Goal: Communication & Community: Share content

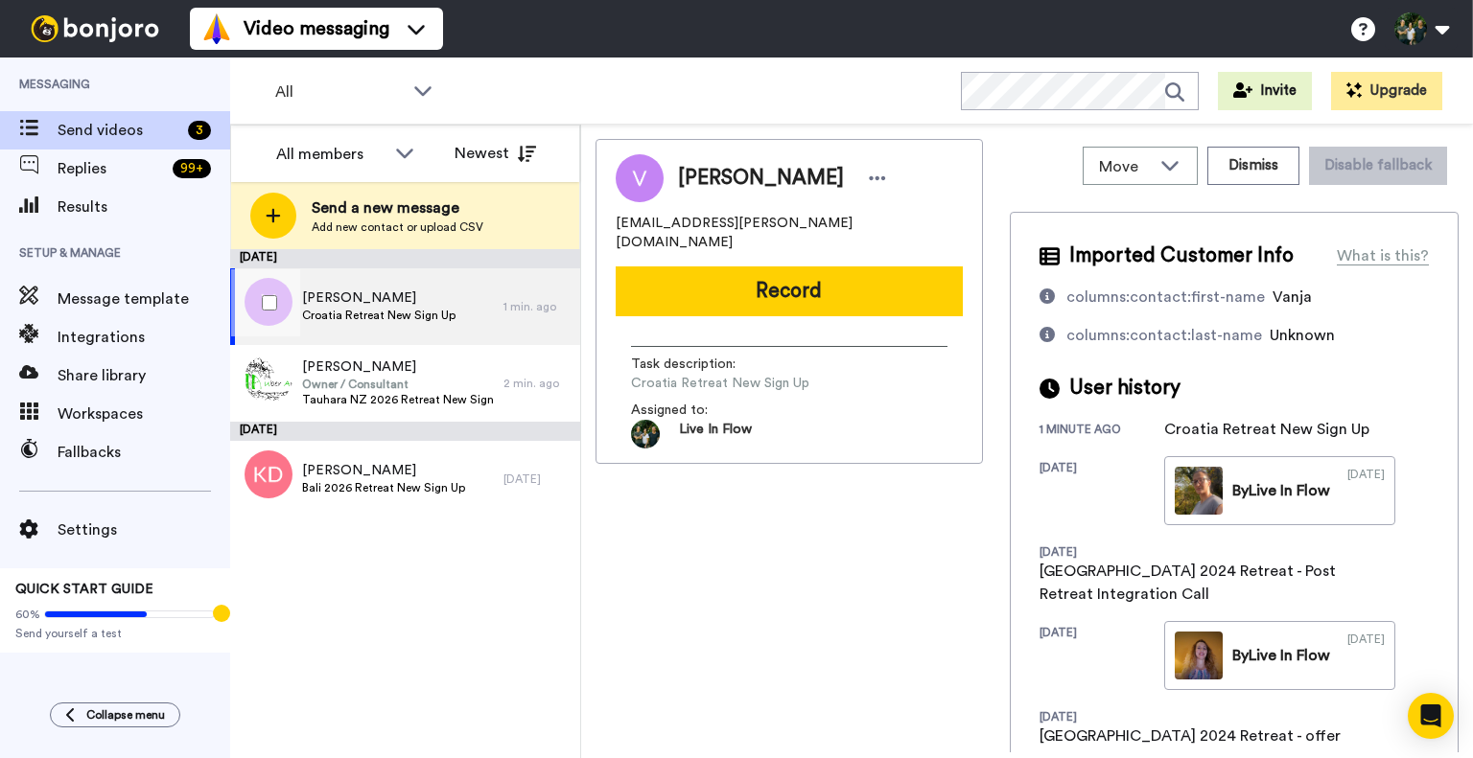
click at [390, 306] on span "Vanja Kovačić" at bounding box center [378, 298] width 153 height 19
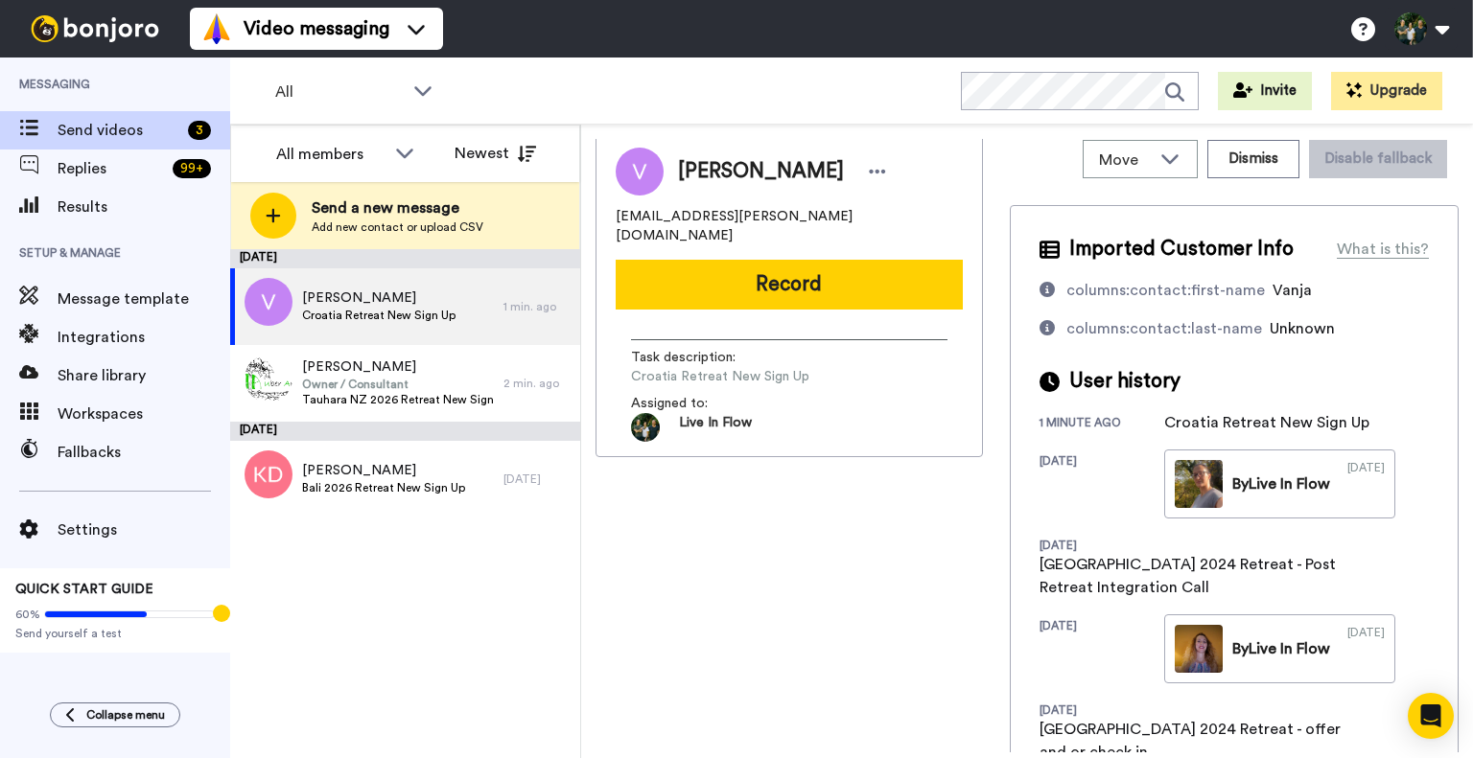
scroll to position [1, 0]
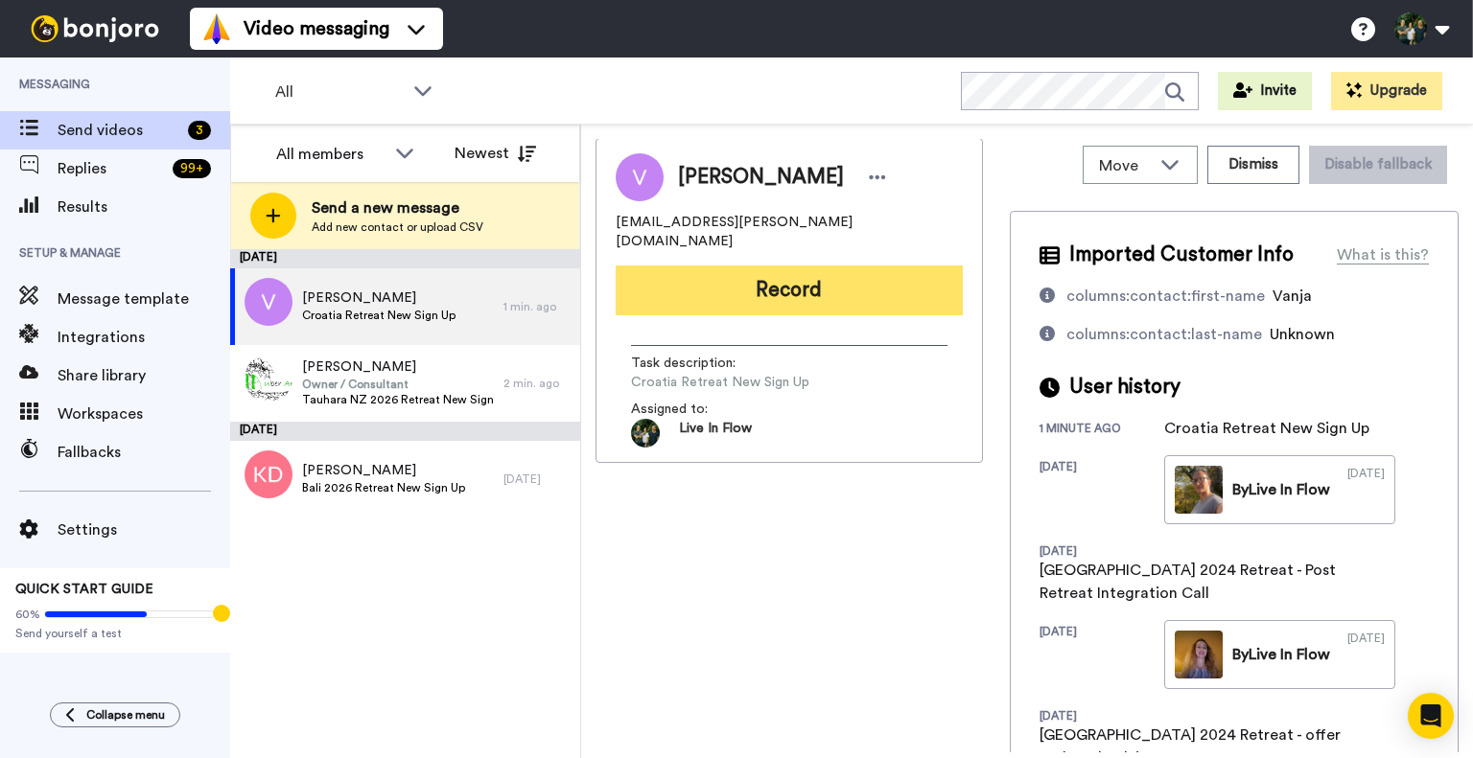
click at [729, 266] on button "Record" at bounding box center [789, 291] width 347 height 50
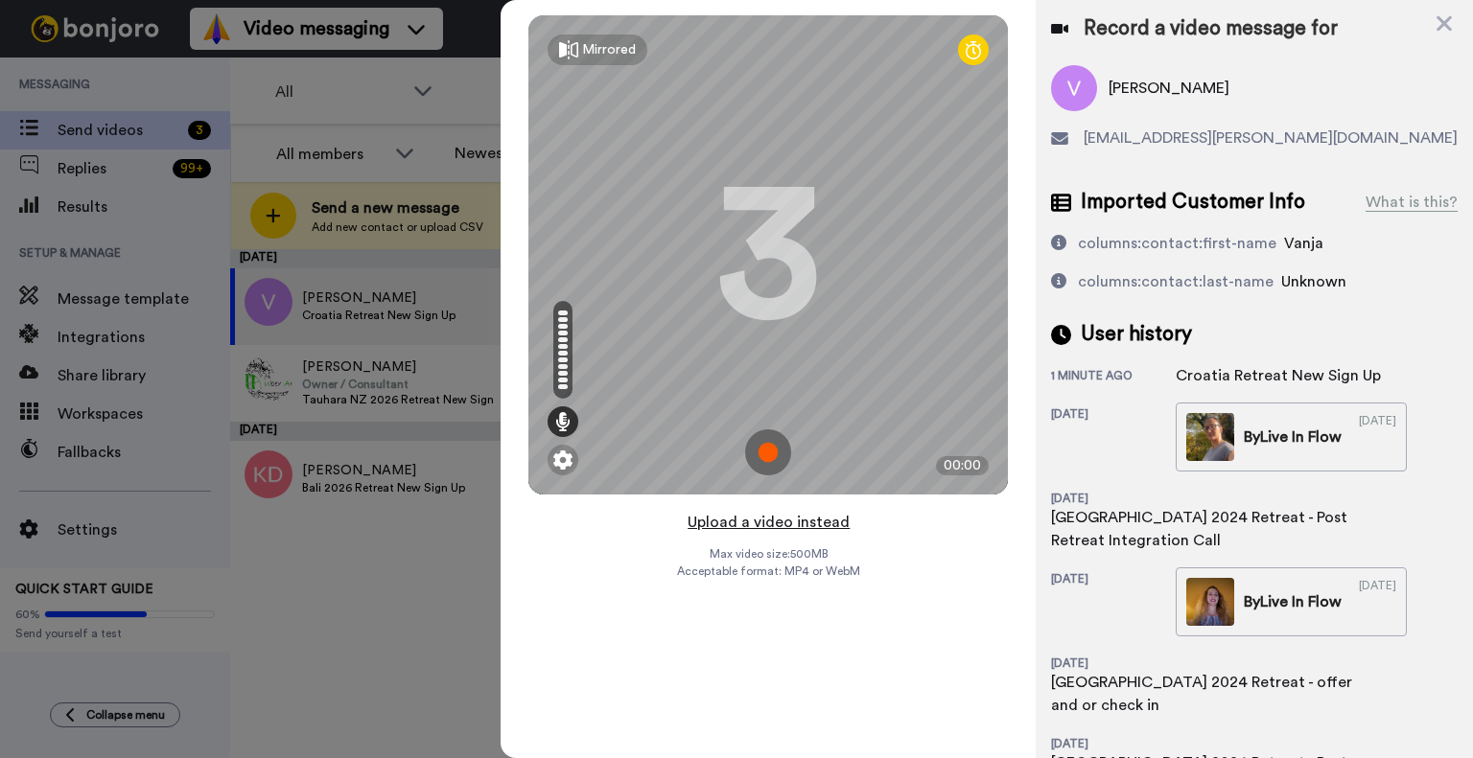
click at [744, 523] on button "Upload a video instead" at bounding box center [769, 522] width 174 height 25
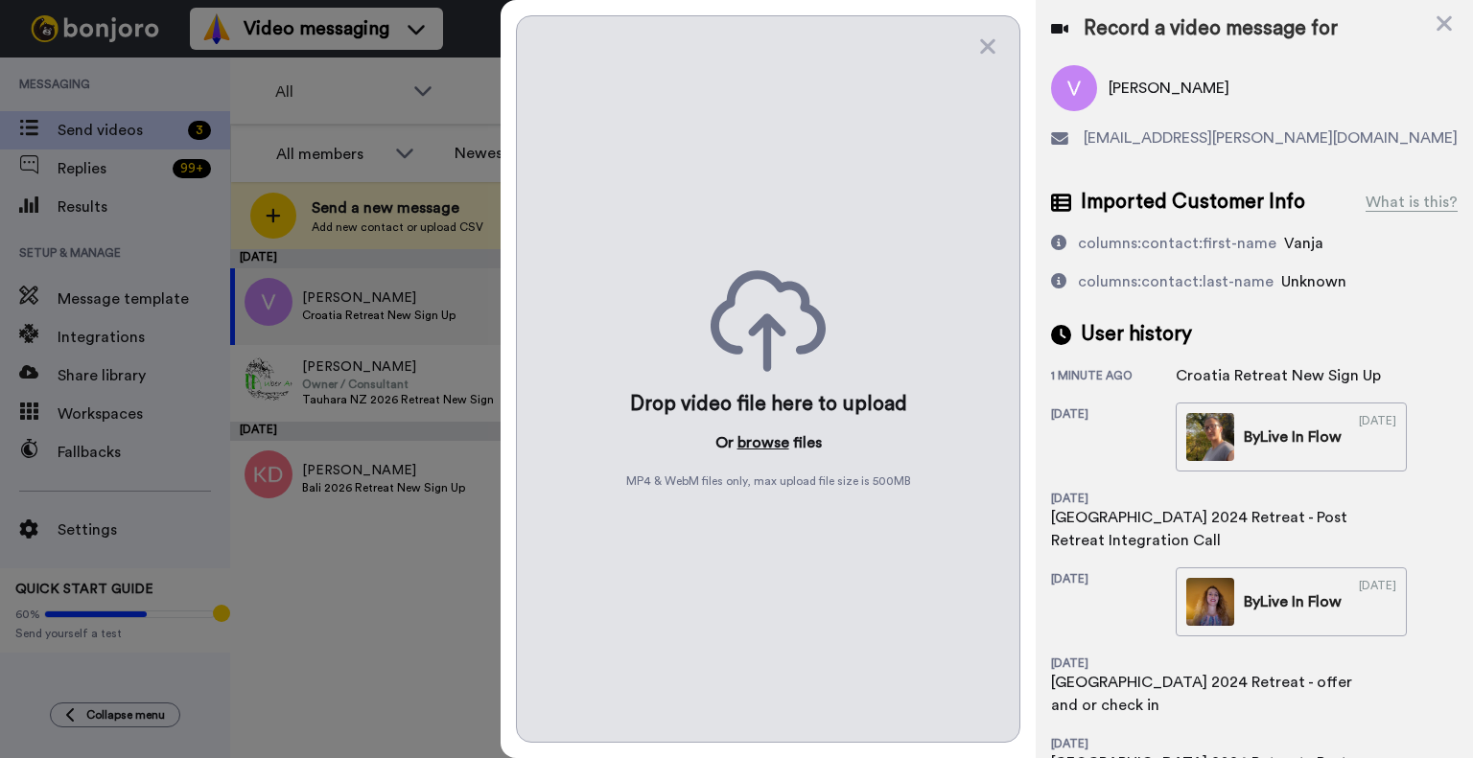
click at [749, 434] on button "browse" at bounding box center [763, 443] width 52 height 23
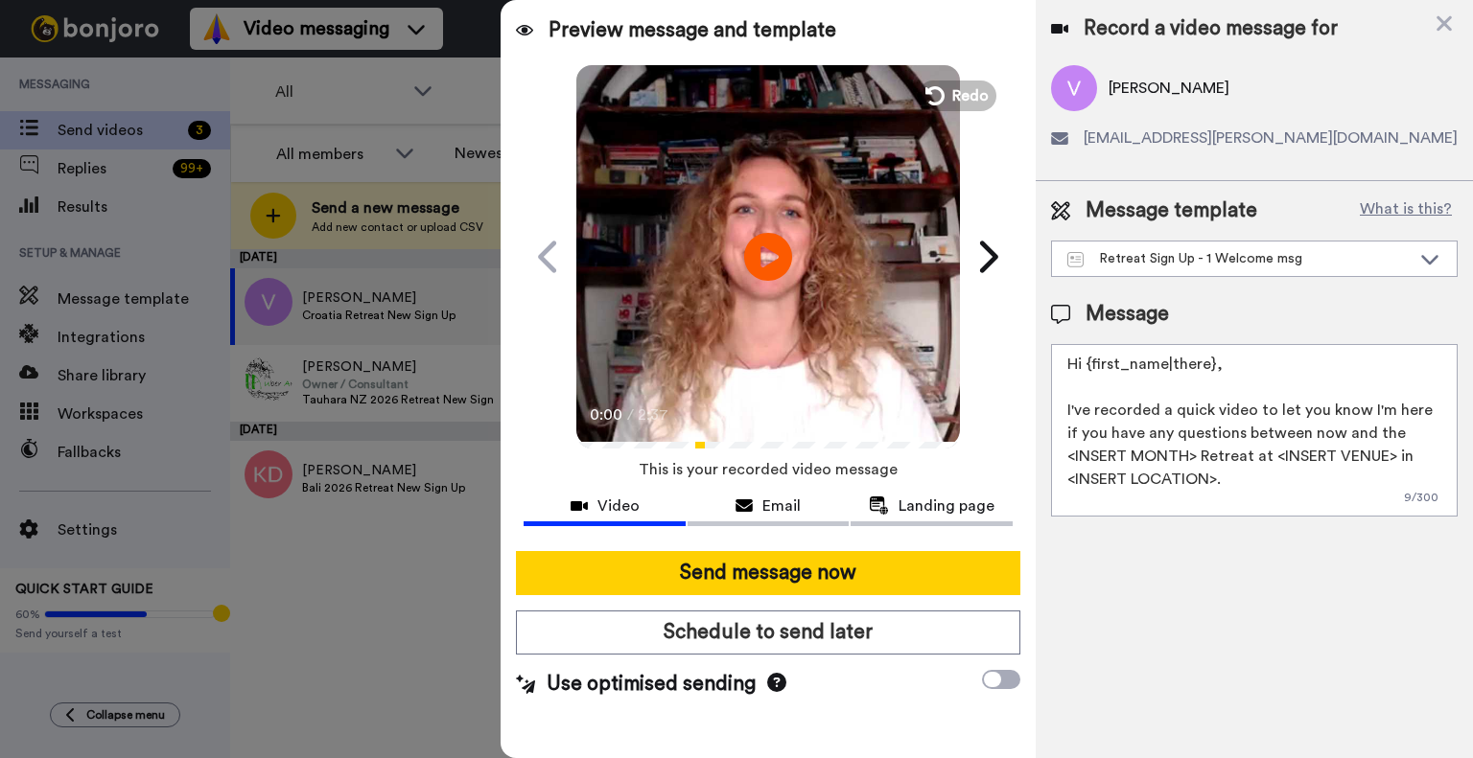
drag, startPoint x: 1045, startPoint y: 340, endPoint x: 1022, endPoint y: 330, distance: 25.3
click at [1022, 330] on div "Preview message and template Play/Pause 0:00 / 2:37 Hey Vanja, we're excited yo…" at bounding box center [987, 379] width 972 height 758
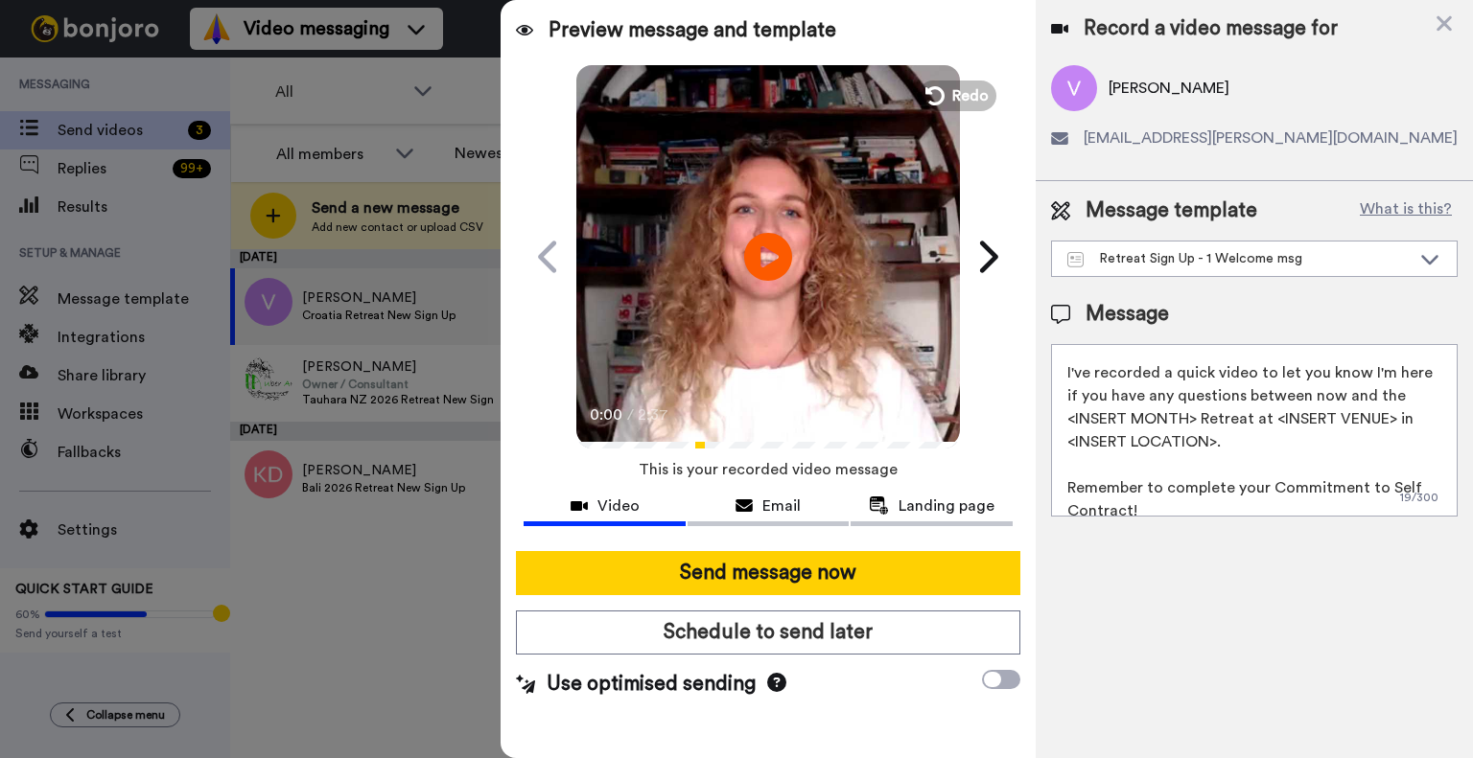
scroll to position [38, 0]
drag, startPoint x: 1064, startPoint y: 417, endPoint x: 1197, endPoint y: 419, distance: 132.3
click at [1197, 419] on textarea "Dear Vanja, I've recorded a quick video to let you know I'm here if you have an…" at bounding box center [1254, 430] width 407 height 173
drag, startPoint x: 1195, startPoint y: 442, endPoint x: 1216, endPoint y: 415, distance: 34.1
click at [1216, 415] on textarea "Dear Vanja, I've recorded a quick video to let you know I'm here if you have an…" at bounding box center [1254, 430] width 407 height 173
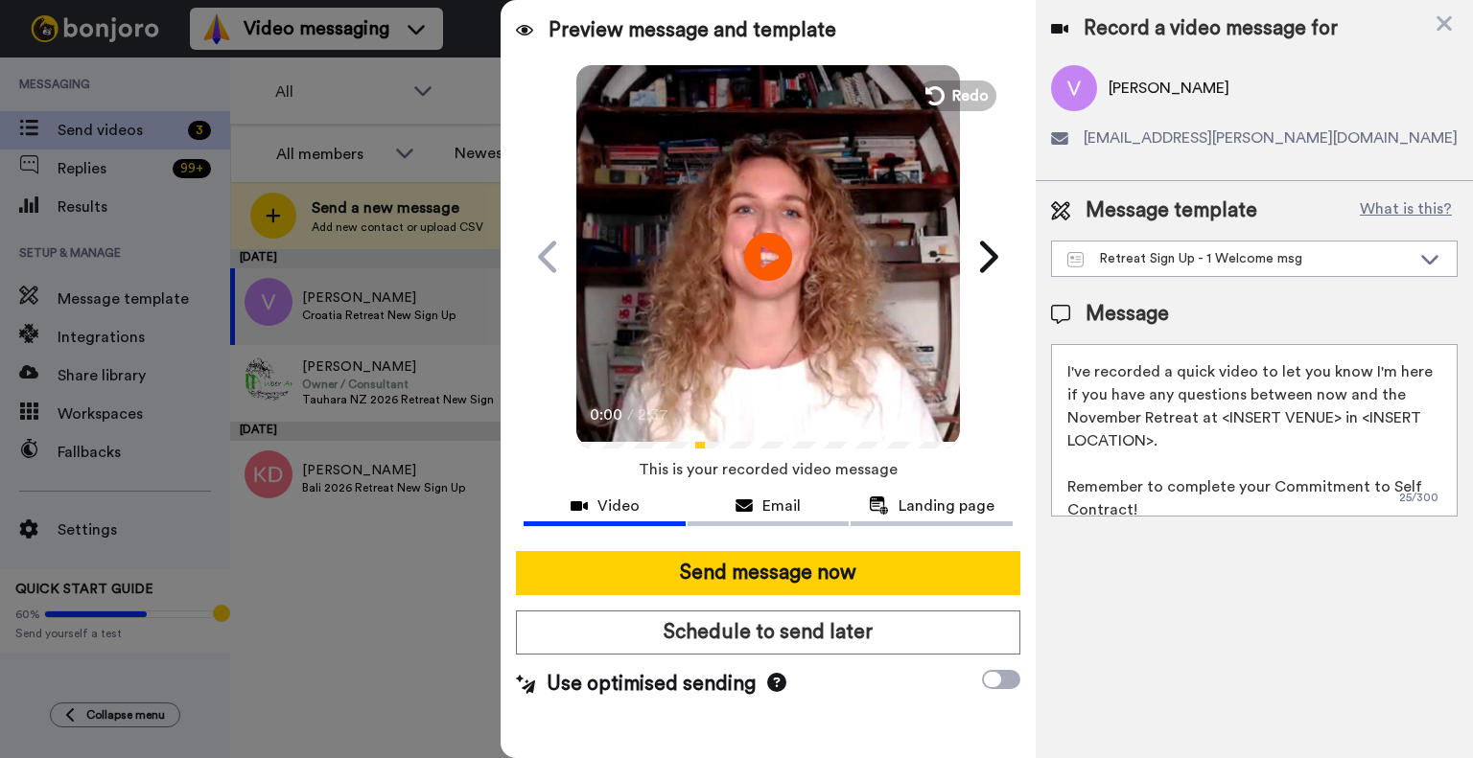
paste textarea "Le Méridien Lav, Split"
click at [1331, 406] on textarea "Dear Vanja, I've recorded a quick video to let you know I'm here if you have an…" at bounding box center [1254, 430] width 407 height 173
click at [1327, 423] on textarea "Dear Vanja, I've recorded a quick video to let you know I'm here if you have an…" at bounding box center [1254, 430] width 407 height 173
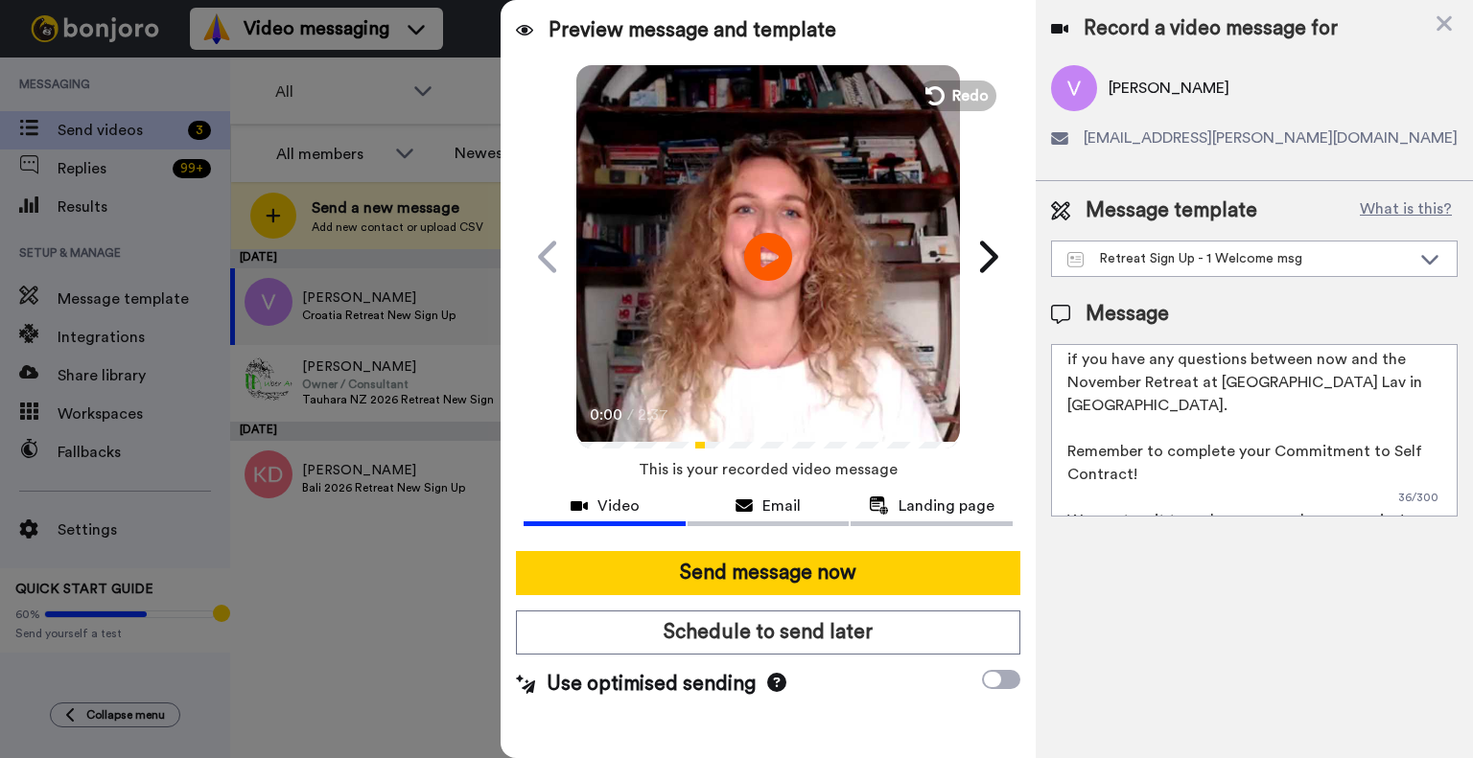
drag, startPoint x: 1159, startPoint y: 458, endPoint x: 1069, endPoint y: 417, distance: 99.1
click at [1069, 417] on textarea "Dear Vanja, I've recorded a quick video to let you know I'm here if you have an…" at bounding box center [1254, 430] width 407 height 173
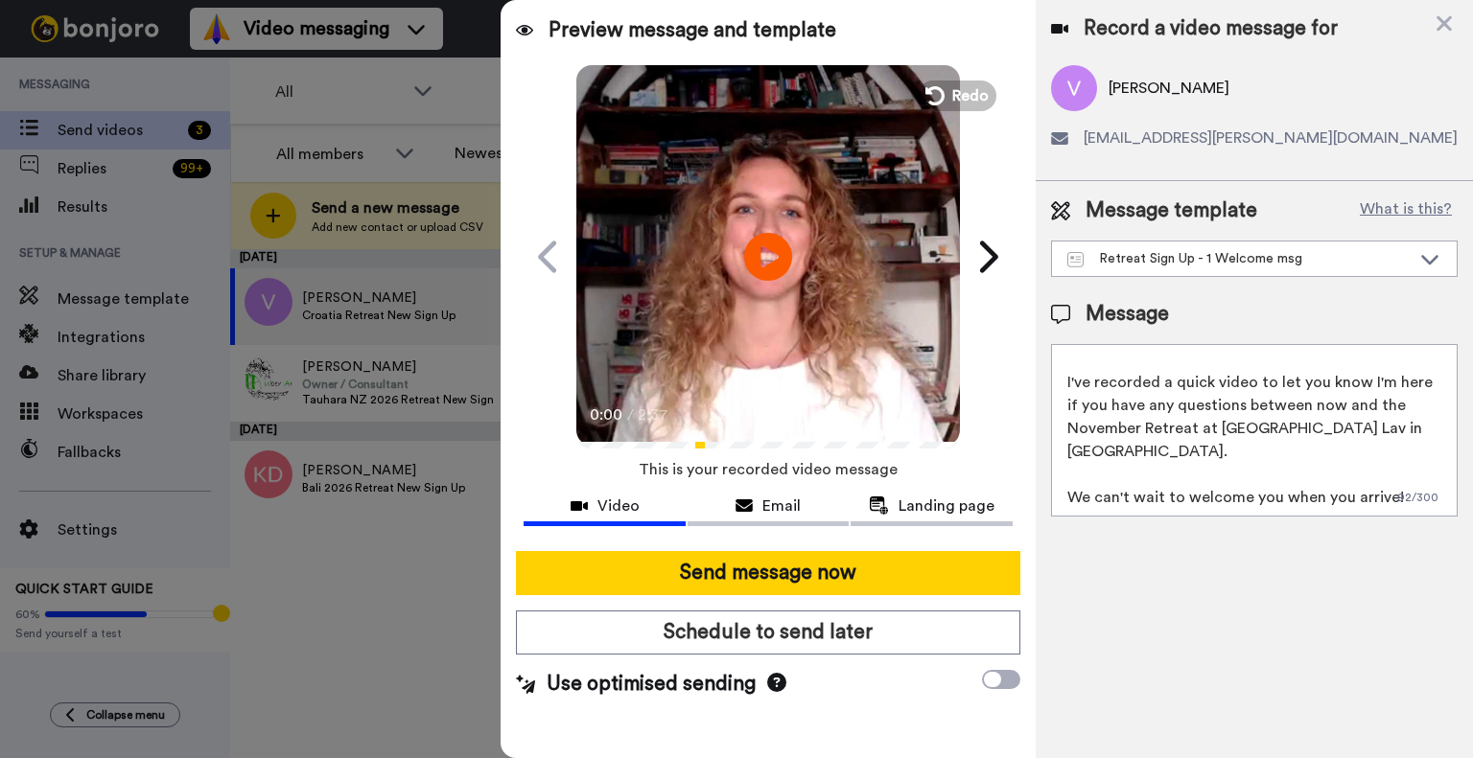
scroll to position [5, 0]
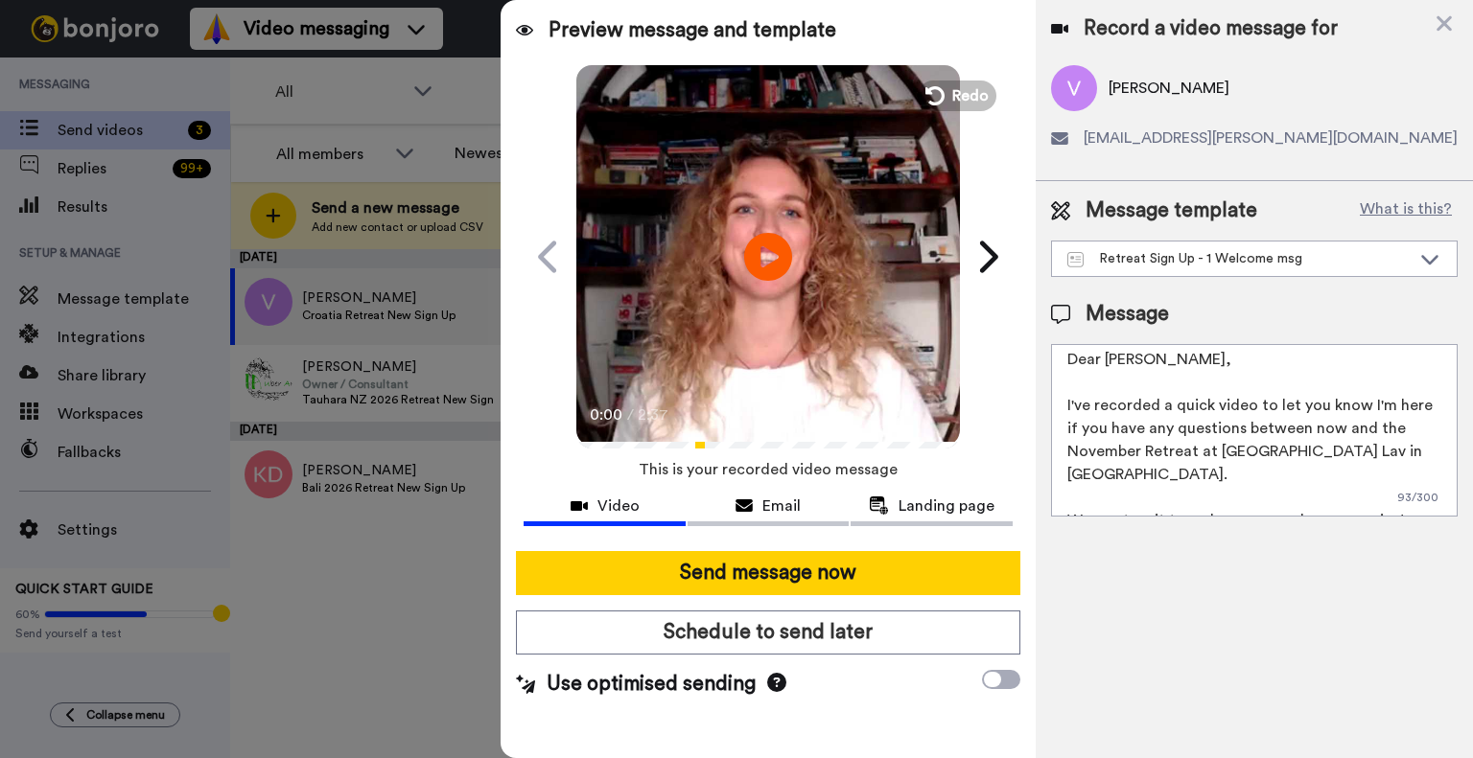
click at [1385, 486] on textarea "Dear Vanja, I've recorded a quick video to let you know I'm here if you have an…" at bounding box center [1254, 430] width 407 height 173
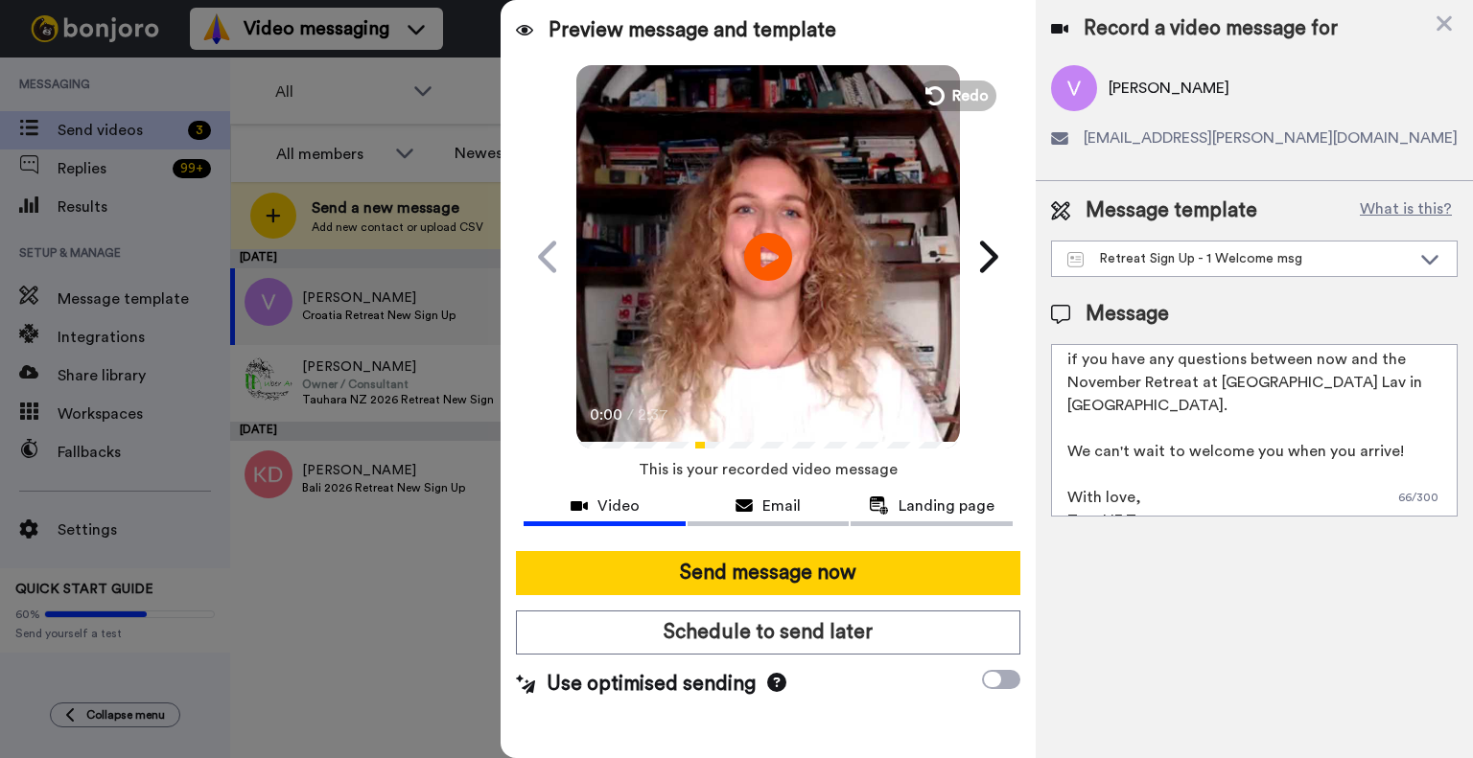
scroll to position [0, 0]
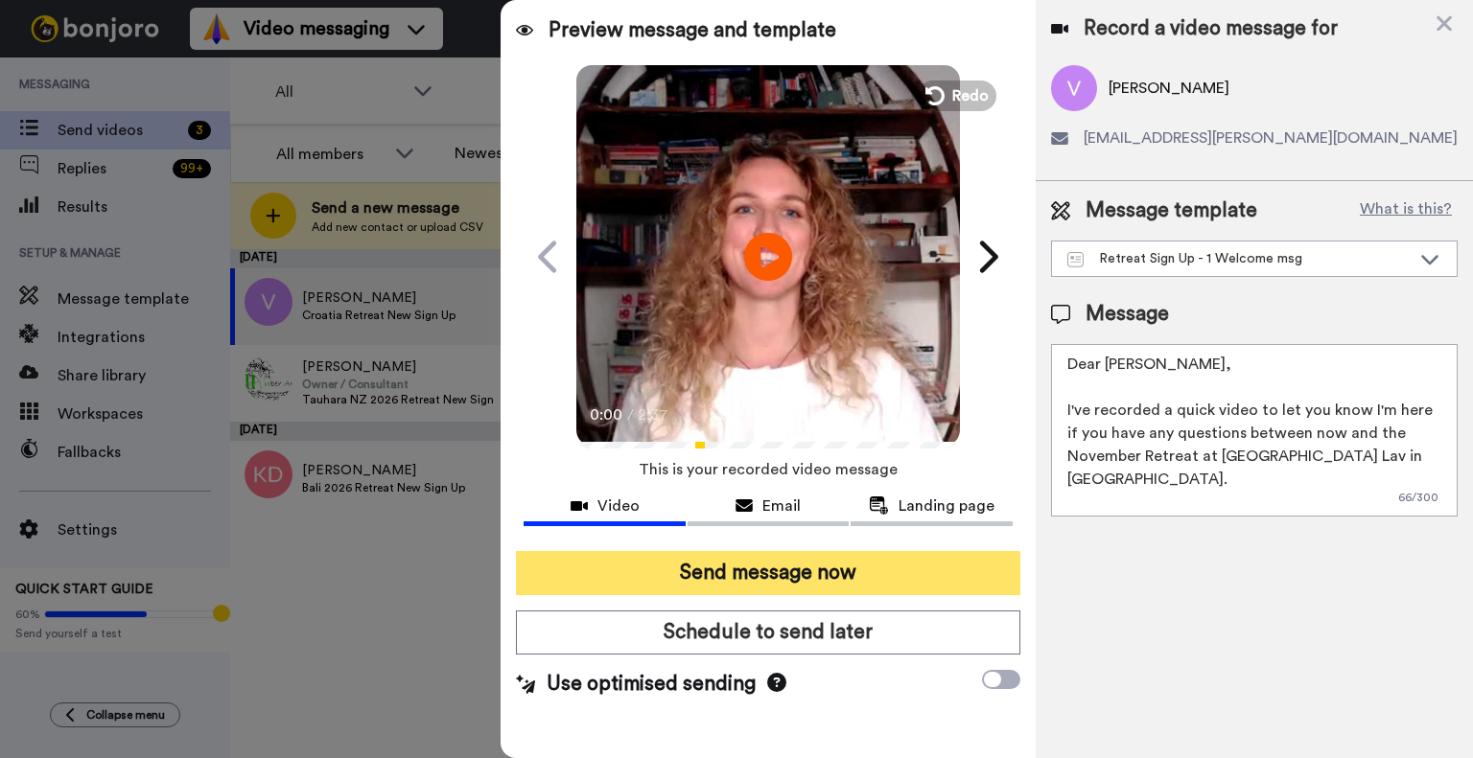
type textarea "Dear Vanja, I've recorded a quick video to let you know I'm here if you have an…"
click at [921, 572] on button "Send message now" at bounding box center [768, 573] width 504 height 44
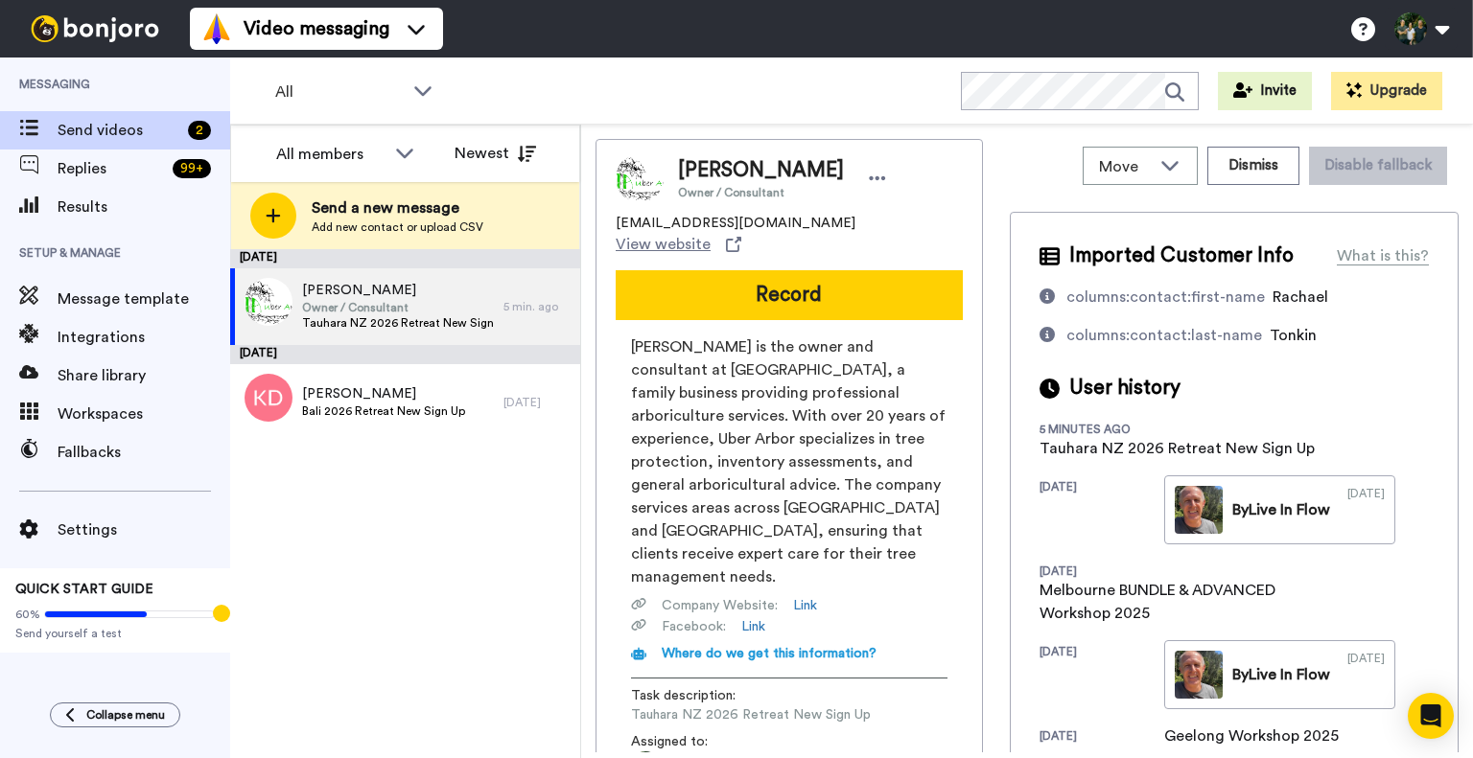
drag, startPoint x: 489, startPoint y: 688, endPoint x: 488, endPoint y: 678, distance: 9.6
click at [488, 678] on div "[DATE] [PERSON_NAME] Owner / Consultant [GEOGRAPHIC_DATA] [GEOGRAPHIC_DATA] 202…" at bounding box center [405, 503] width 350 height 509
click at [552, 545] on div "[DATE] [PERSON_NAME] Owner / Consultant [GEOGRAPHIC_DATA] [GEOGRAPHIC_DATA] 202…" at bounding box center [405, 503] width 350 height 509
click at [79, 126] on span "Send videos" at bounding box center [119, 130] width 123 height 23
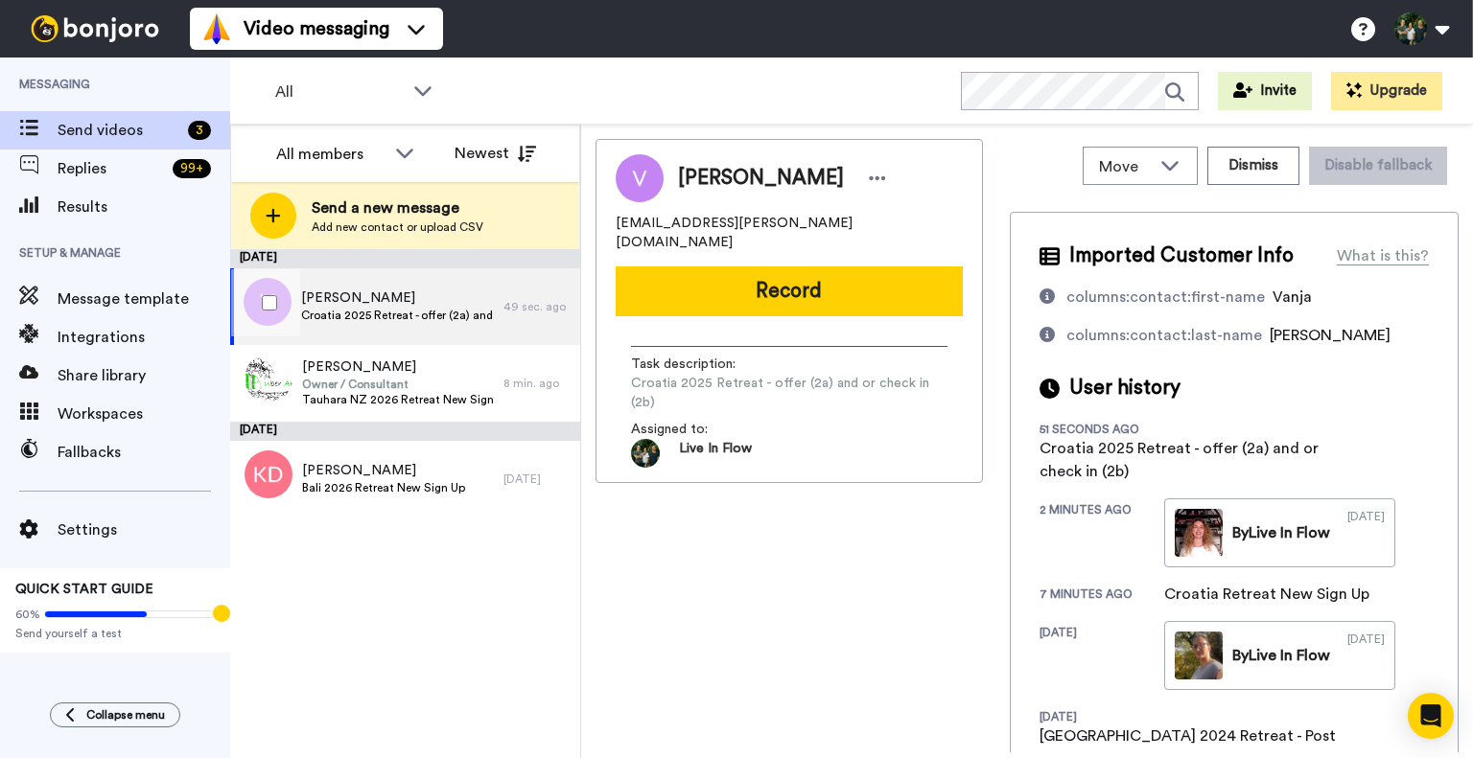
click at [450, 289] on span "Vanja Kovačić" at bounding box center [398, 298] width 194 height 19
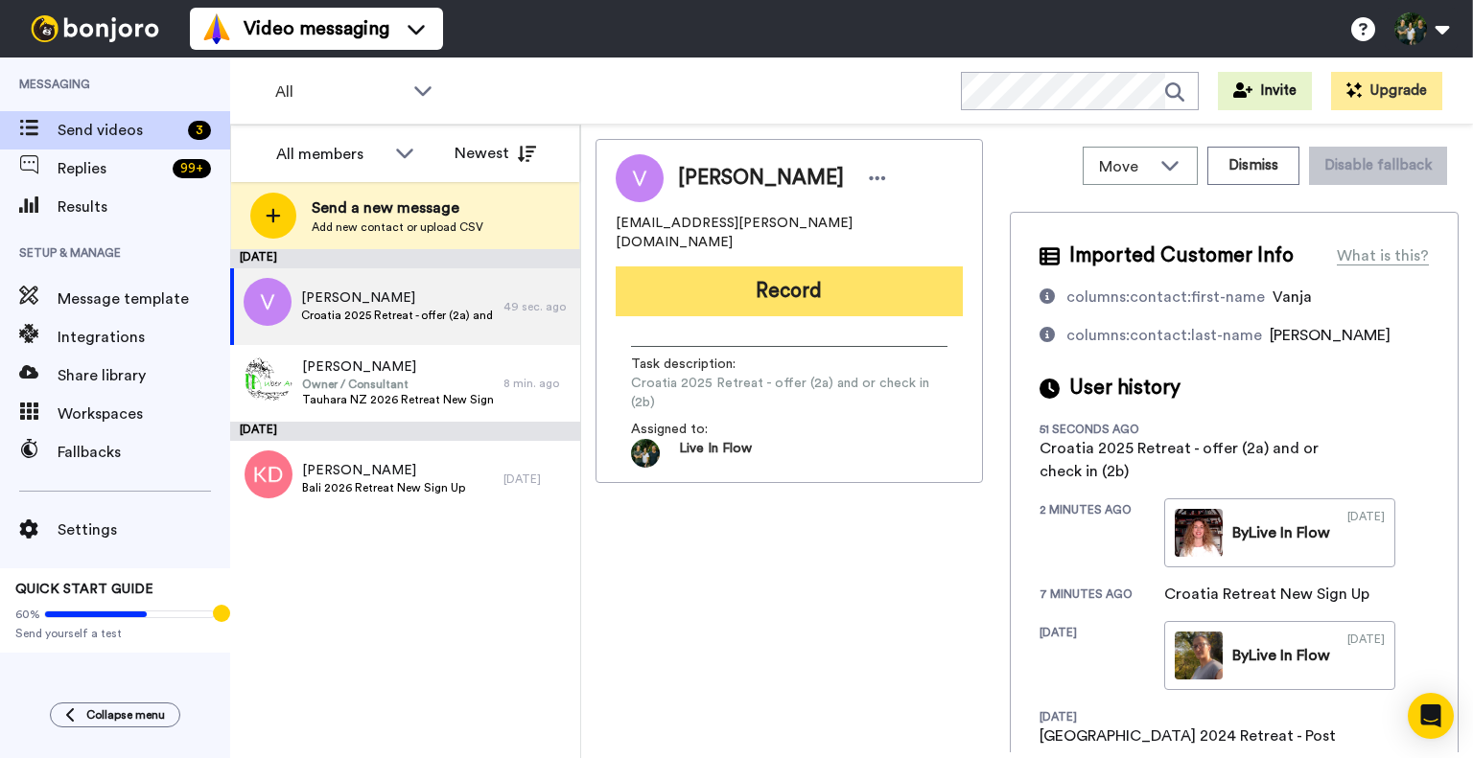
click at [798, 267] on button "Record" at bounding box center [789, 292] width 347 height 50
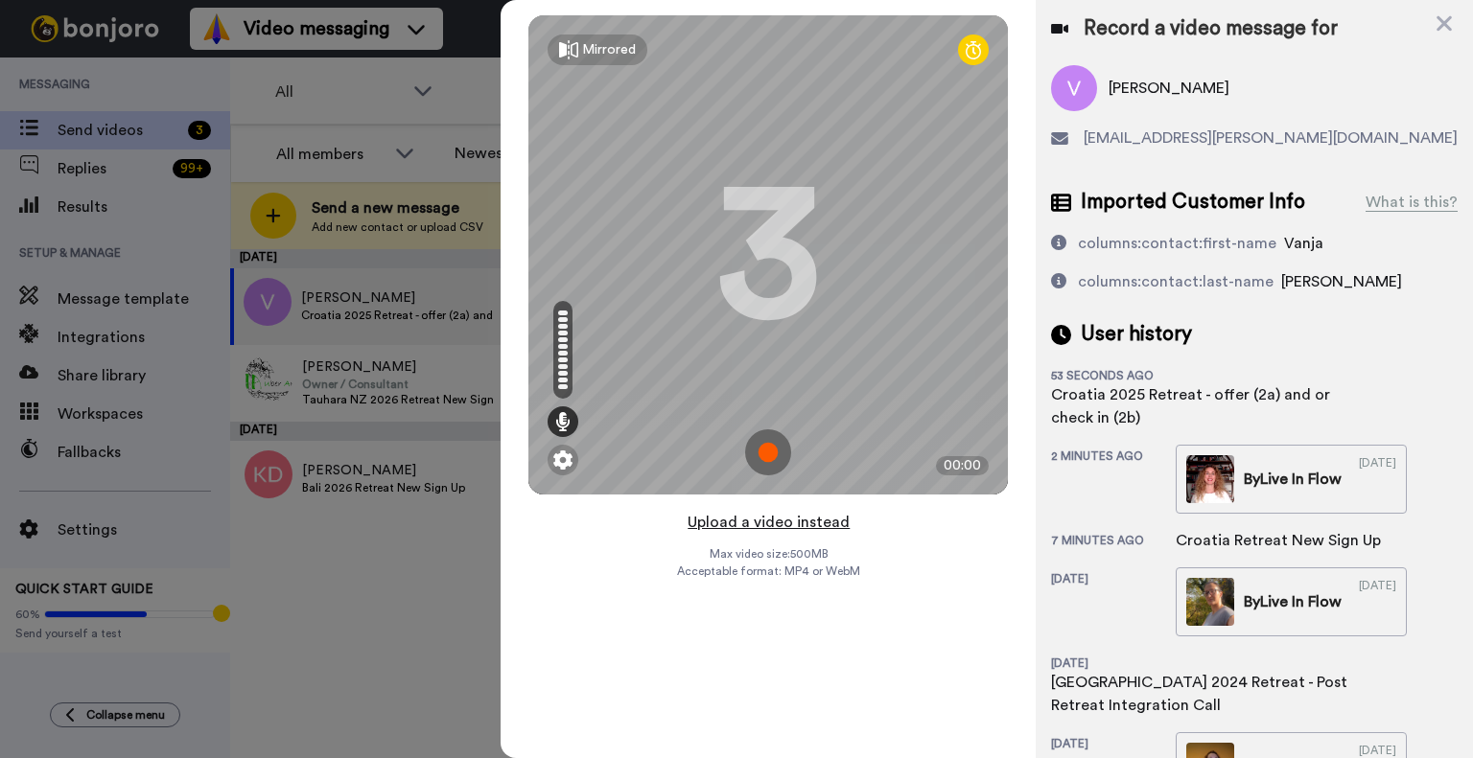
click at [708, 525] on button "Upload a video instead" at bounding box center [769, 522] width 174 height 25
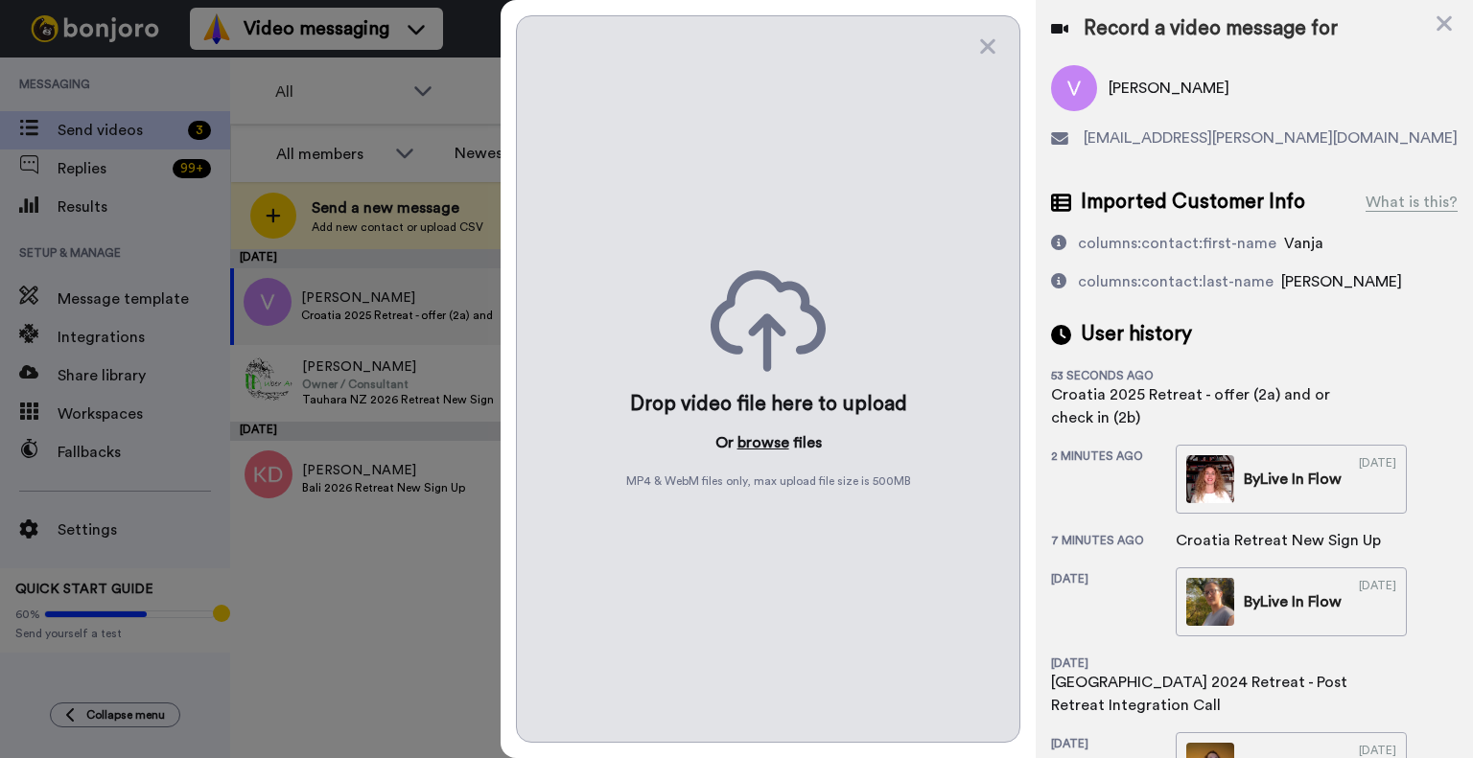
click at [761, 442] on button "browse" at bounding box center [763, 443] width 52 height 23
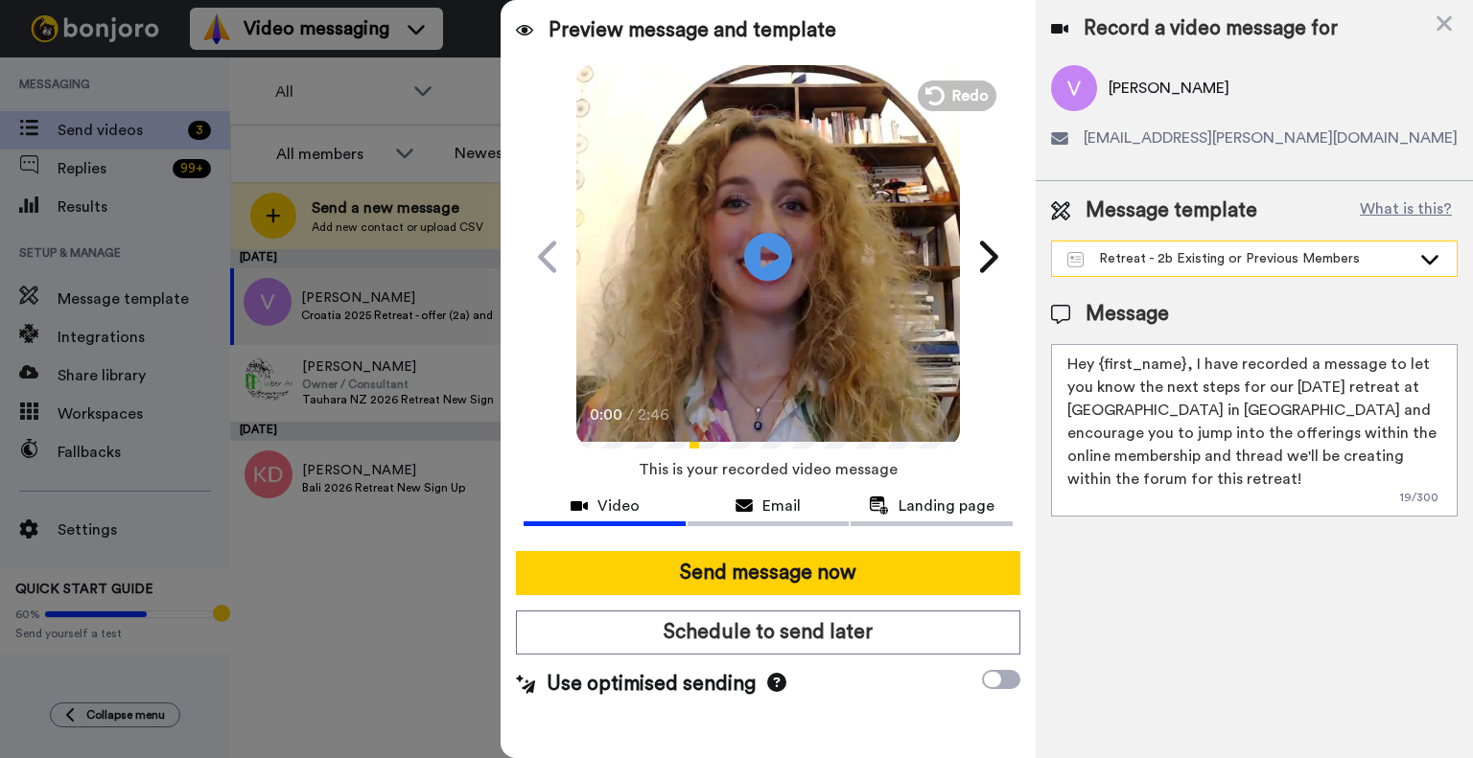
click at [1139, 260] on div "Retreat - 2b Existing or Previous Members" at bounding box center [1238, 258] width 343 height 19
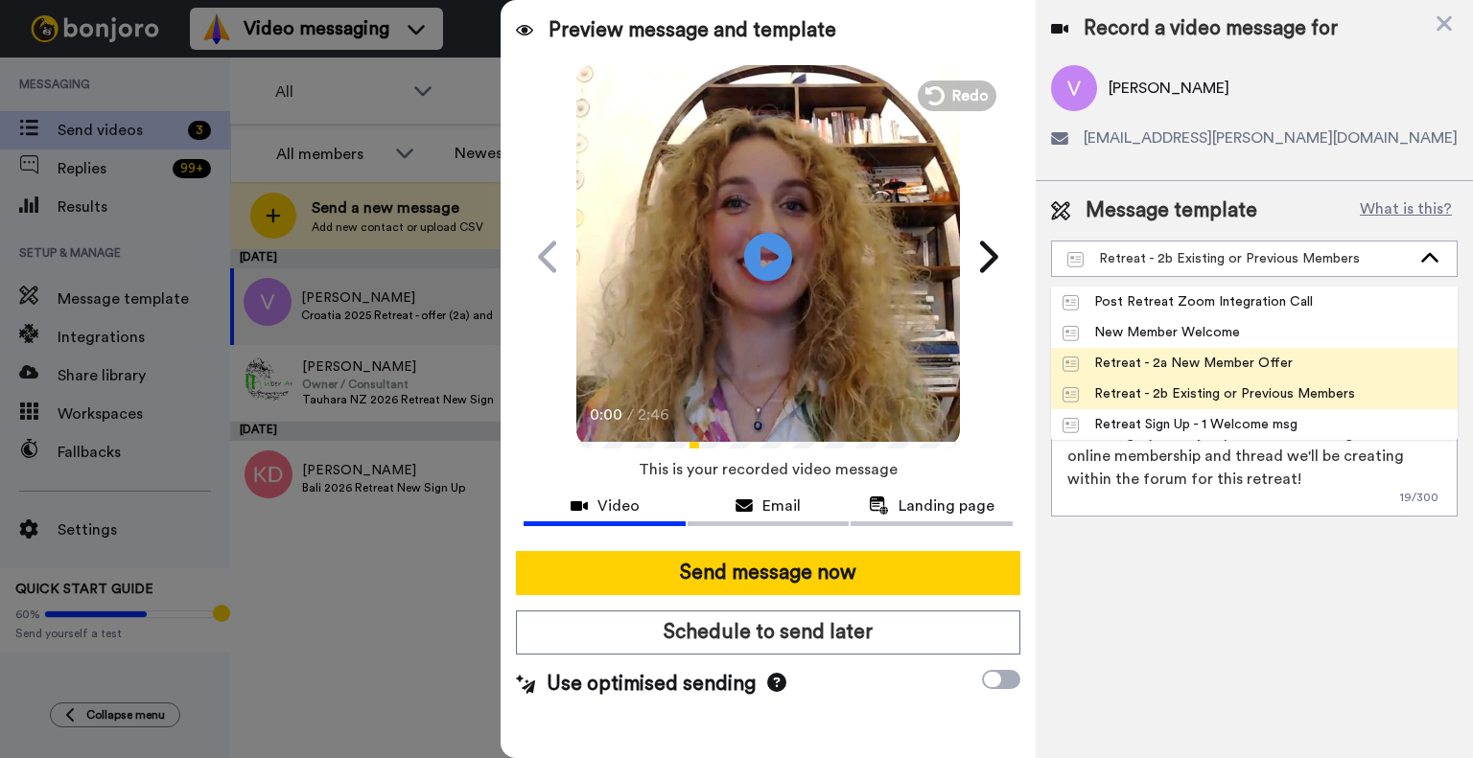
click at [1150, 353] on li "Retreat - 2a New Member Offer" at bounding box center [1254, 363] width 407 height 31
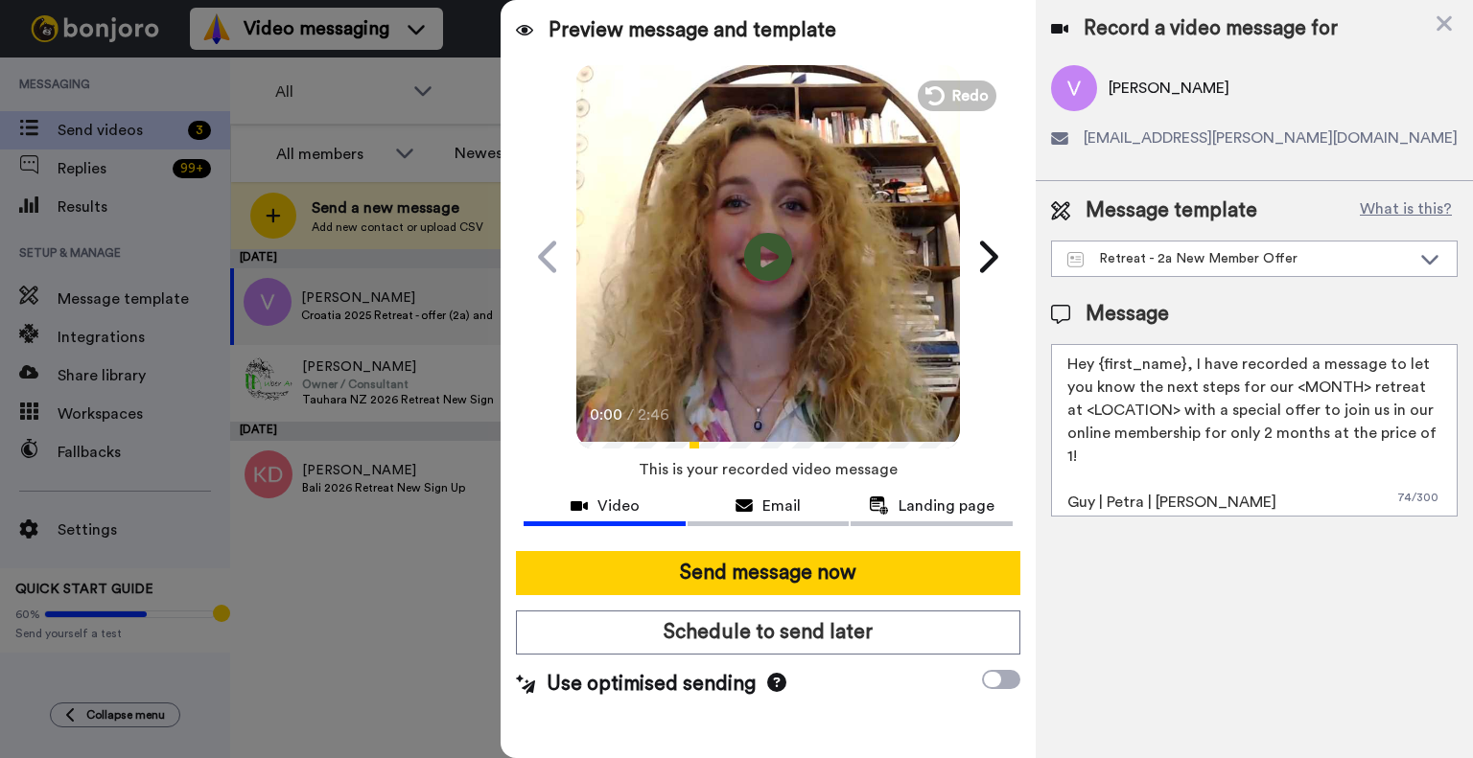
drag, startPoint x: 1092, startPoint y: 362, endPoint x: 1037, endPoint y: 357, distance: 55.8
click at [1037, 357] on div "Message template What is this? Retreat - 2a New Member Offer Post Retreat Zoom …" at bounding box center [1254, 356] width 437 height 351
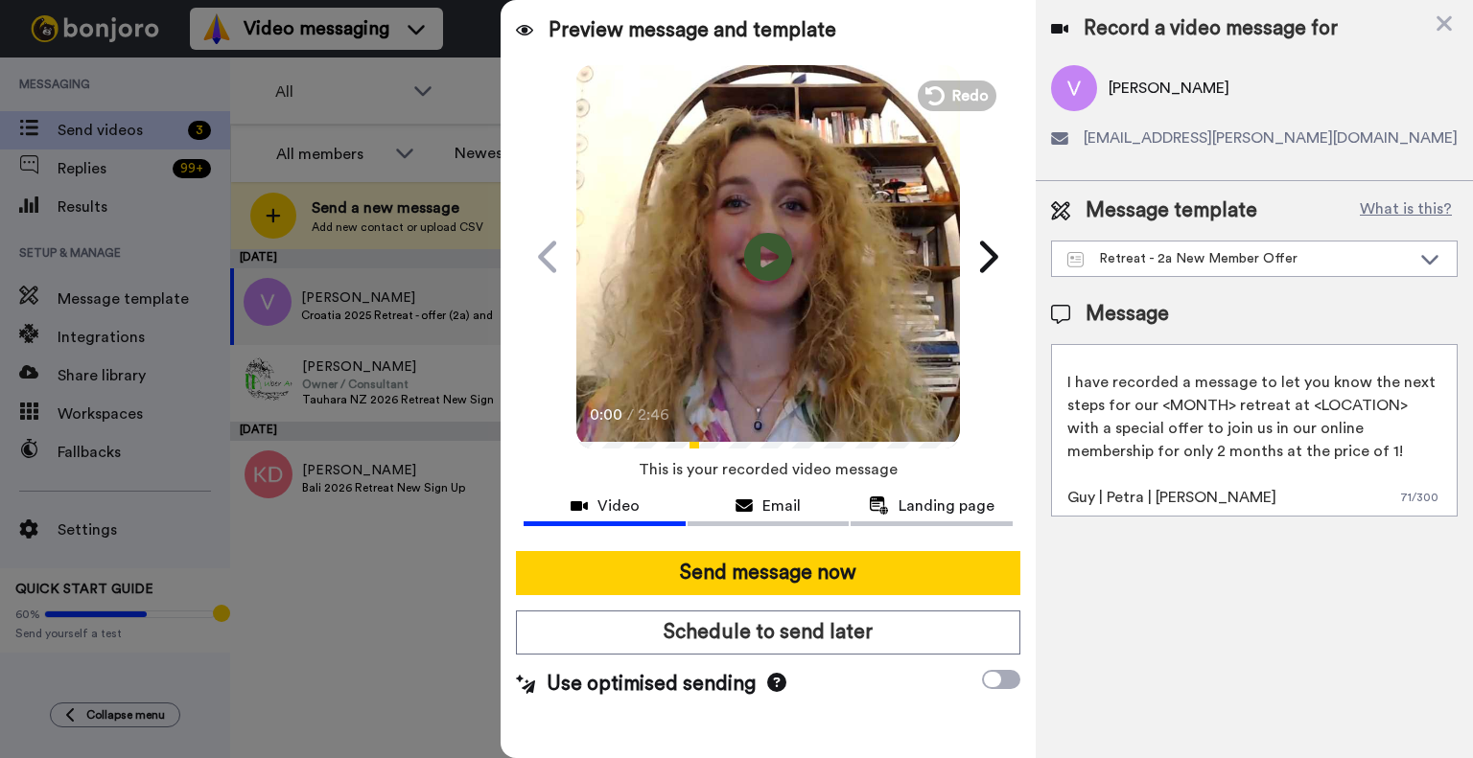
drag, startPoint x: 1158, startPoint y: 402, endPoint x: 1229, endPoint y: 399, distance: 71.0
click at [1229, 399] on textarea "Dear {first_name}, I have recorded a message to let you know the next steps for…" at bounding box center [1254, 430] width 407 height 173
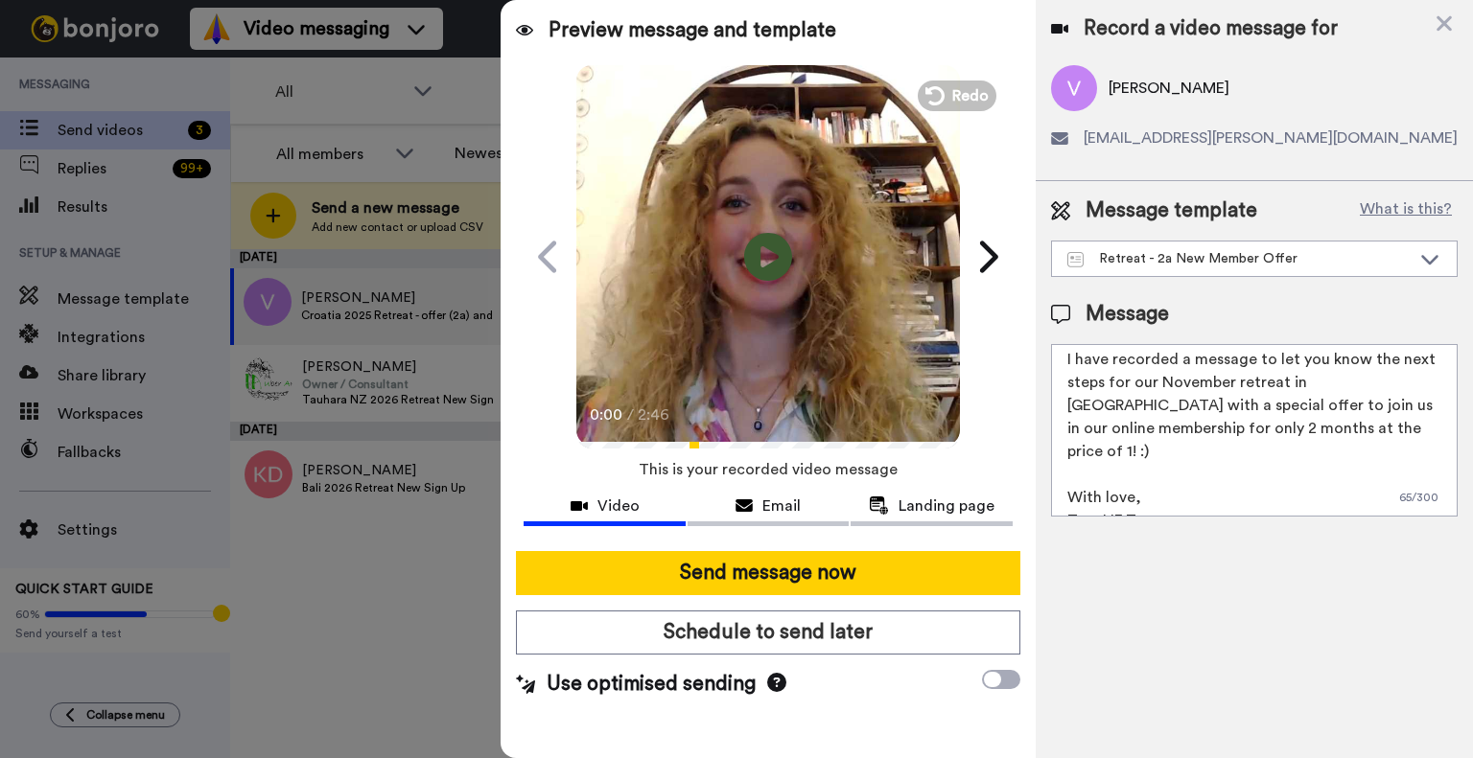
scroll to position [0, 0]
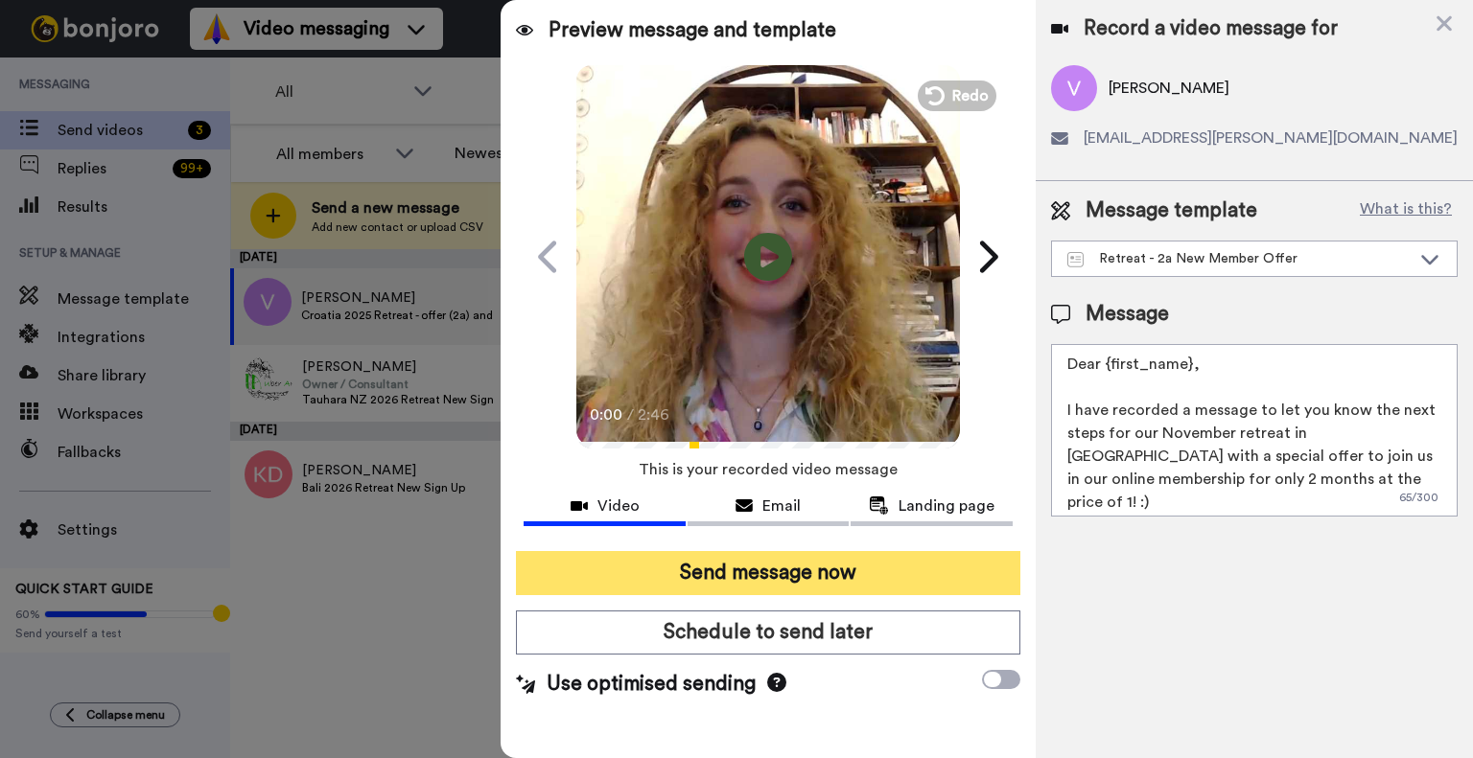
type textarea "Dear {first_name}, I have recorded a message to let you know the next steps for…"
click at [905, 564] on button "Send message now" at bounding box center [768, 573] width 504 height 44
